Goal: Task Accomplishment & Management: Manage account settings

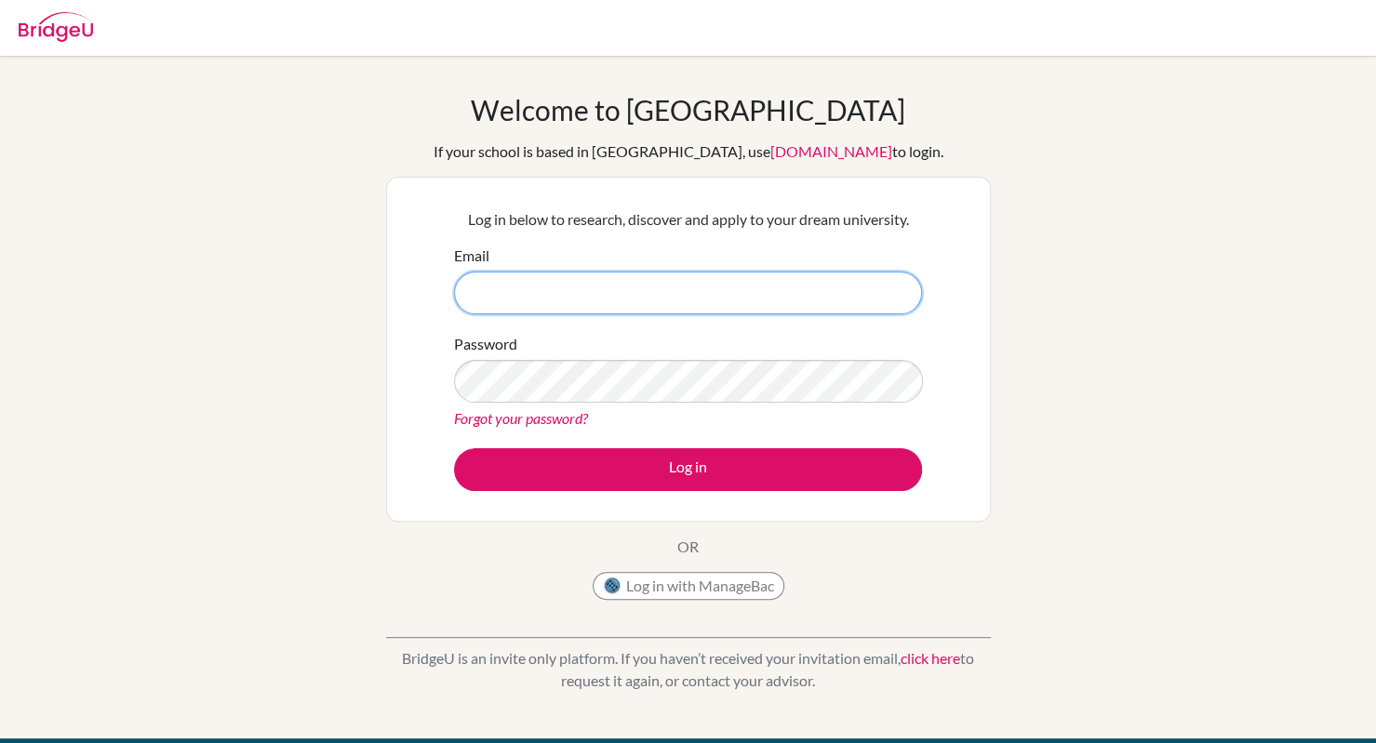
paste input "[EMAIL_ADDRESS][DOMAIN_NAME]"
type input "[EMAIL_ADDRESS][DOMAIN_NAME]"
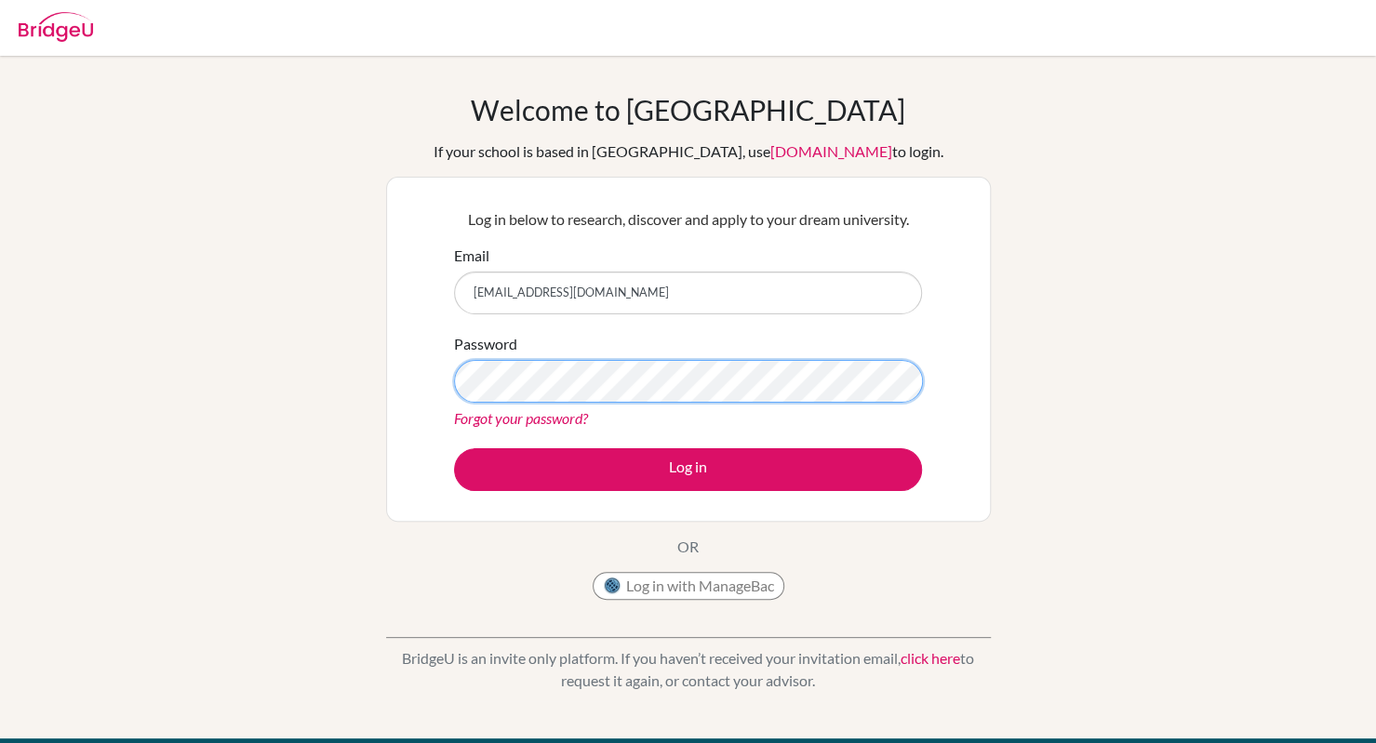
click at [454, 448] on button "Log in" at bounding box center [688, 469] width 468 height 43
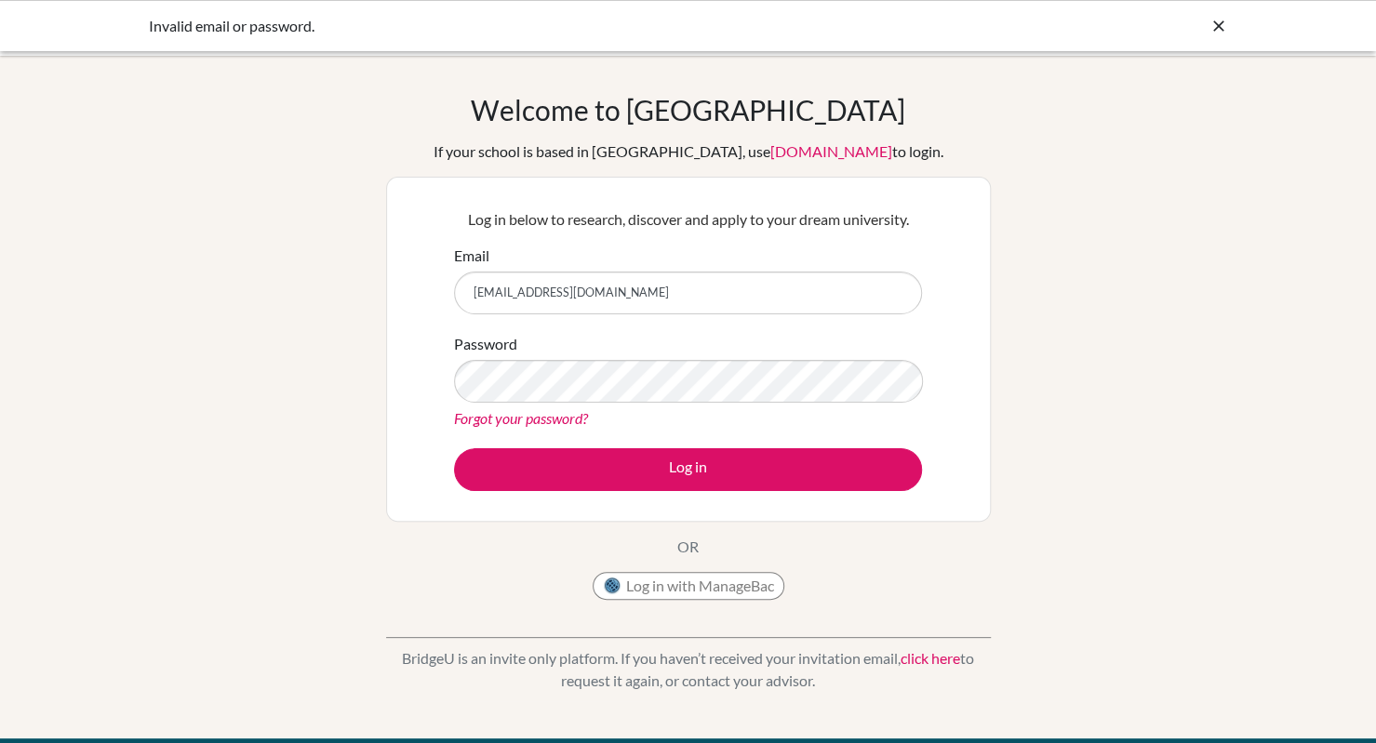
click at [556, 353] on div "Password Forgot your password?" at bounding box center [688, 381] width 468 height 97
click at [454, 448] on button "Log in" at bounding box center [688, 469] width 468 height 43
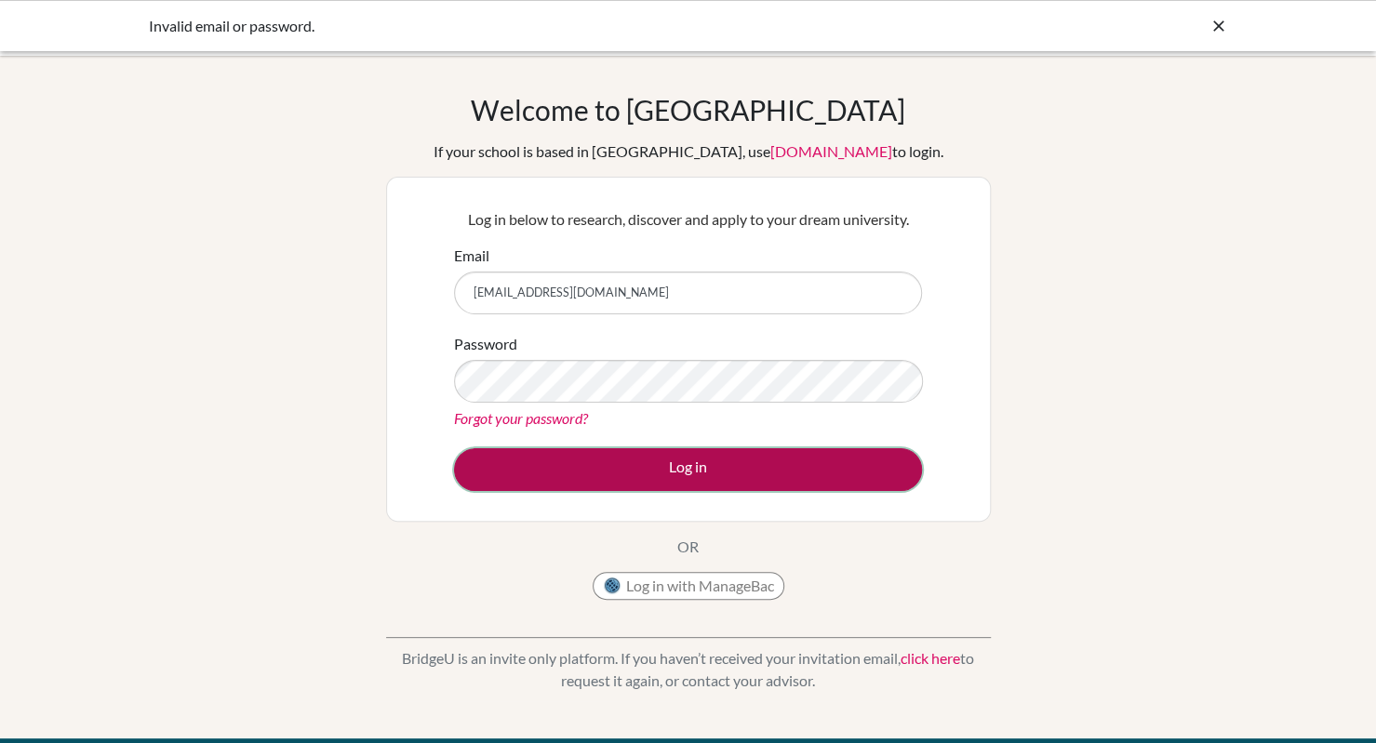
click at [586, 470] on button "Log in" at bounding box center [688, 469] width 468 height 43
click at [632, 470] on button "Log in" at bounding box center [688, 469] width 468 height 43
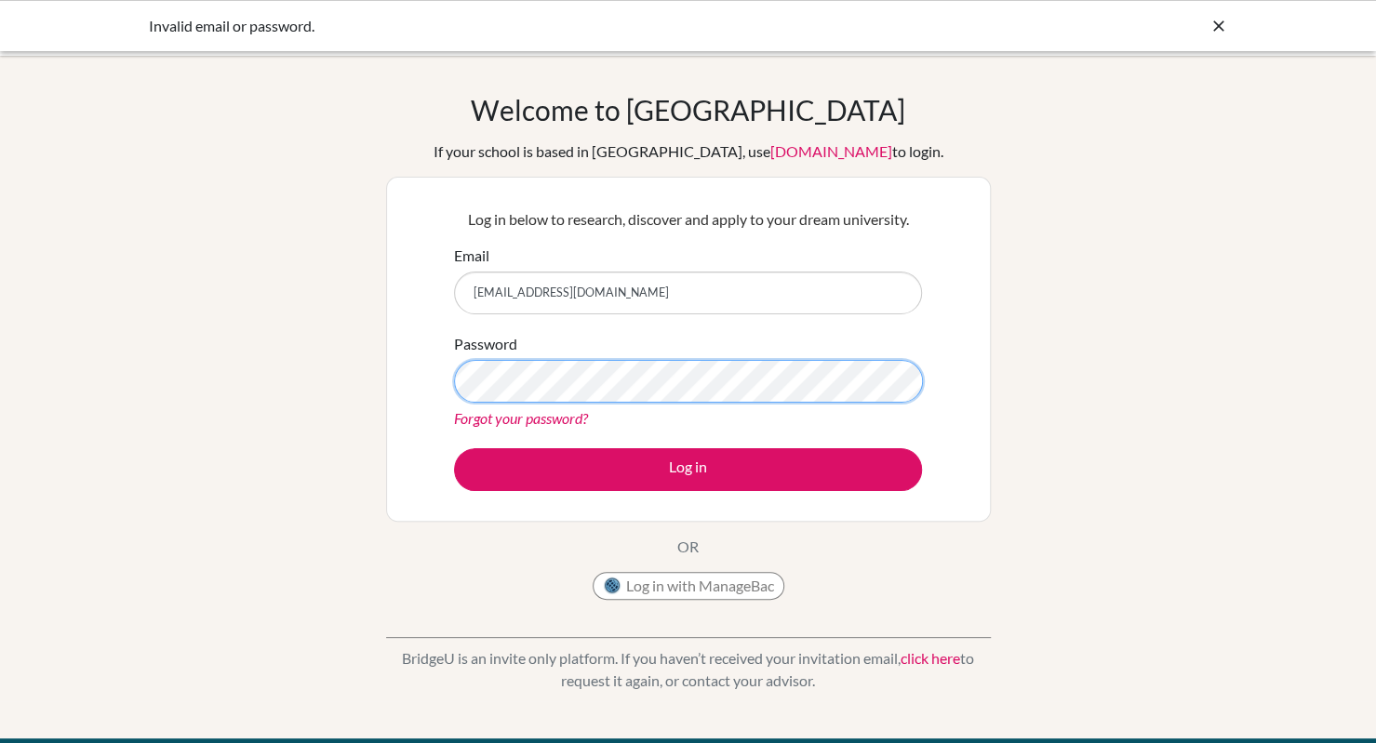
click at [454, 448] on button "Log in" at bounding box center [688, 469] width 468 height 43
